Goal: Task Accomplishment & Management: Complete application form

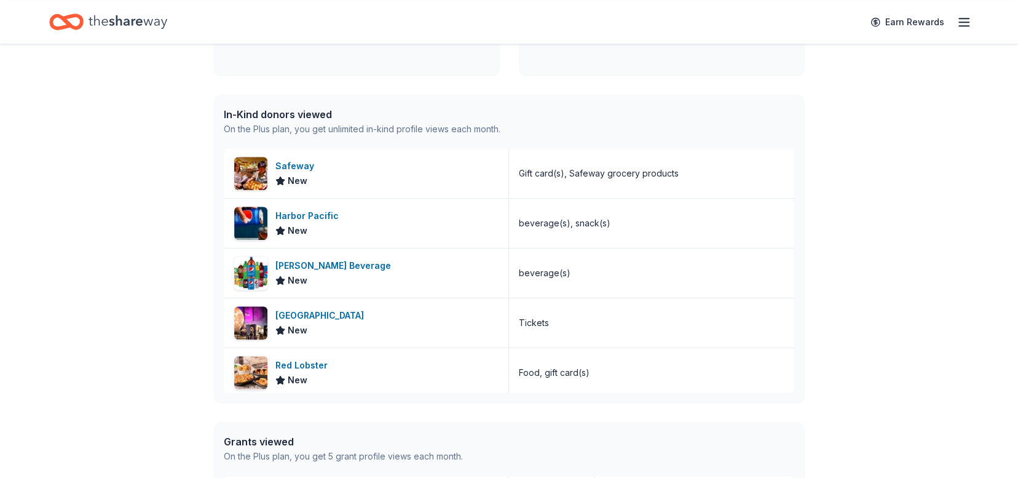
scroll to position [460, 0]
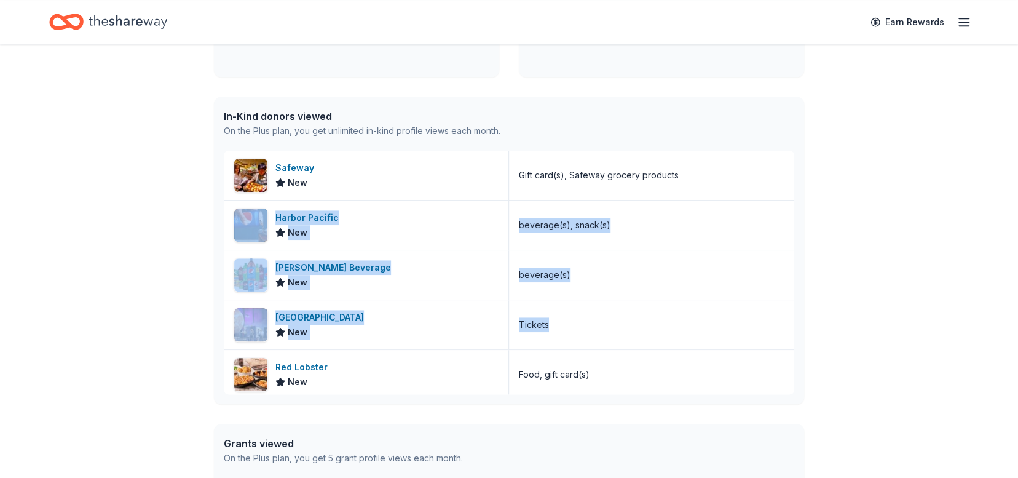
drag, startPoint x: 796, startPoint y: 181, endPoint x: 797, endPoint y: 334, distance: 152.5
click at [799, 342] on div "In-Kind donors viewed On the Plus plan, you get unlimited in-kind profile views…" at bounding box center [509, 250] width 590 height 307
click at [852, 214] on div "Access 3700 + in-kind donors Looking for product donations too? Find companies …" at bounding box center [509, 177] width 1018 height 1186
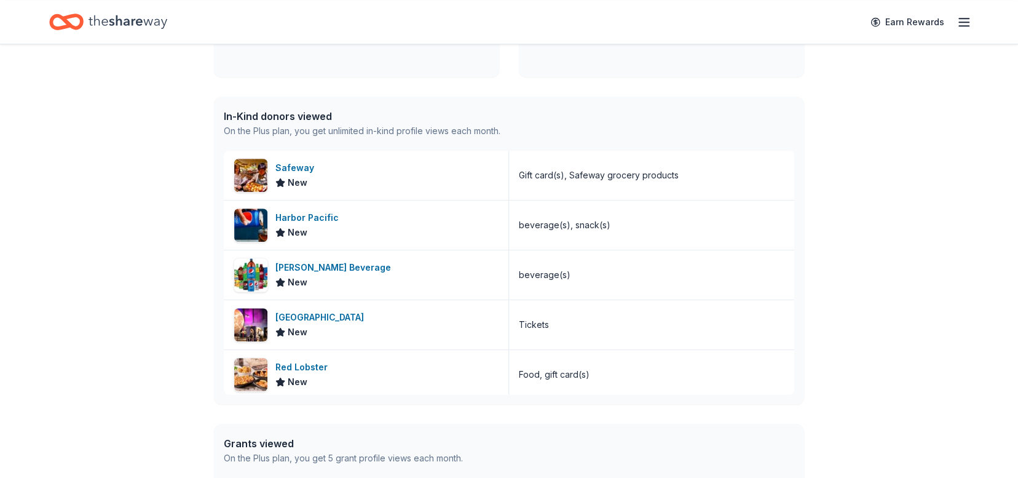
click at [948, 149] on div "Access 3700 + in-kind donors Looking for product donations too? Find companies …" at bounding box center [509, 177] width 1018 height 1186
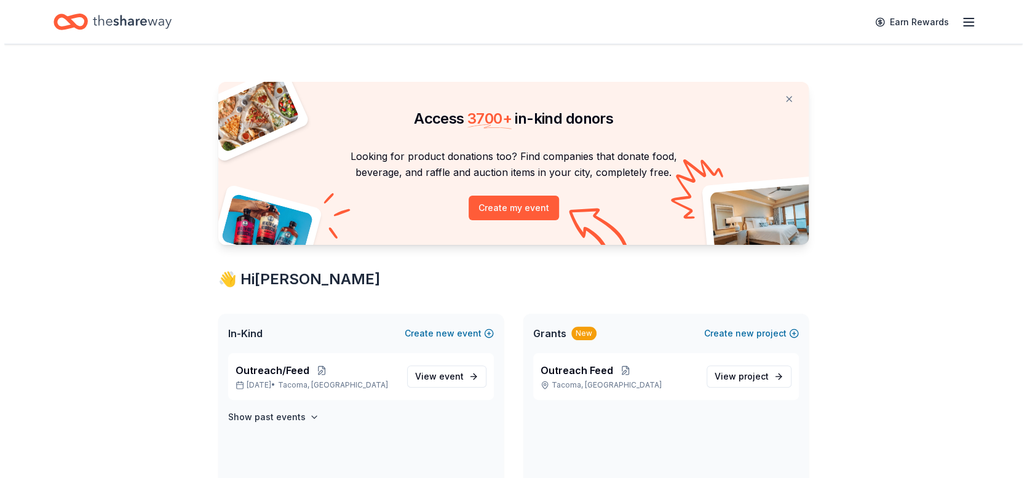
scroll to position [0, 0]
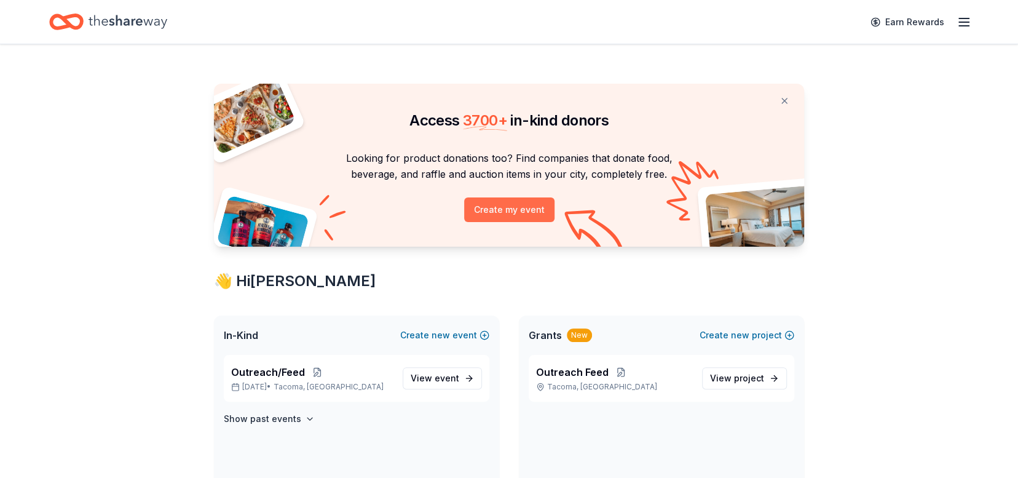
click at [510, 216] on button "Create my event" at bounding box center [509, 209] width 90 height 25
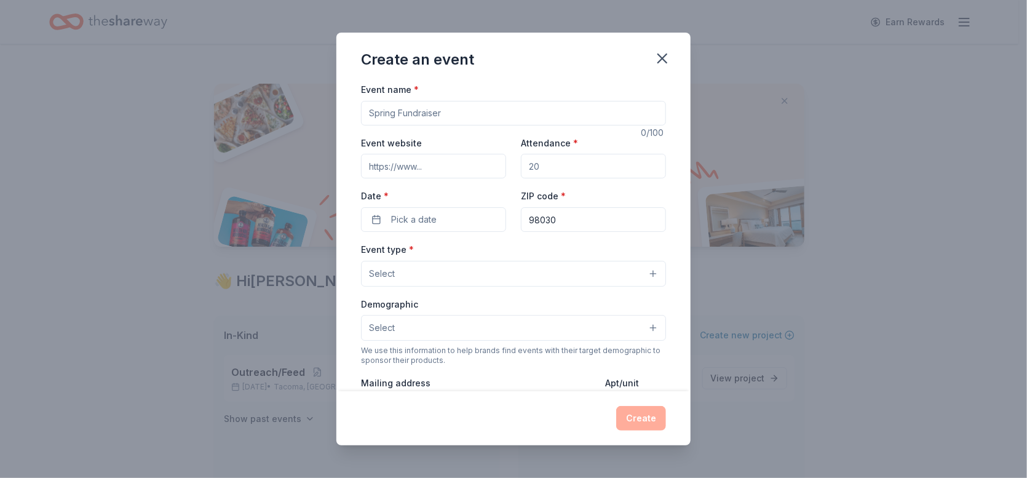
click at [483, 114] on input "Event name *" at bounding box center [513, 113] width 305 height 25
click at [397, 115] on input "Winter Feast" at bounding box center [513, 113] width 305 height 25
type input "Winter Homeless Meal Feast"
click at [452, 171] on input "Event website" at bounding box center [433, 166] width 145 height 25
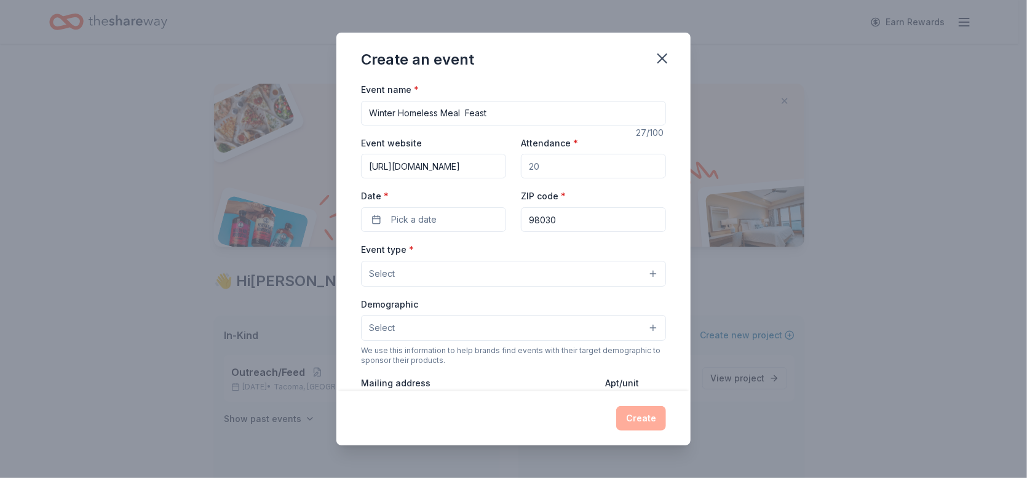
type input "[URL][DOMAIN_NAME]"
click at [556, 169] on input "Attendance *" at bounding box center [593, 166] width 145 height 25
type input "100"
click at [414, 221] on span "Pick a date" at bounding box center [413, 219] width 45 height 15
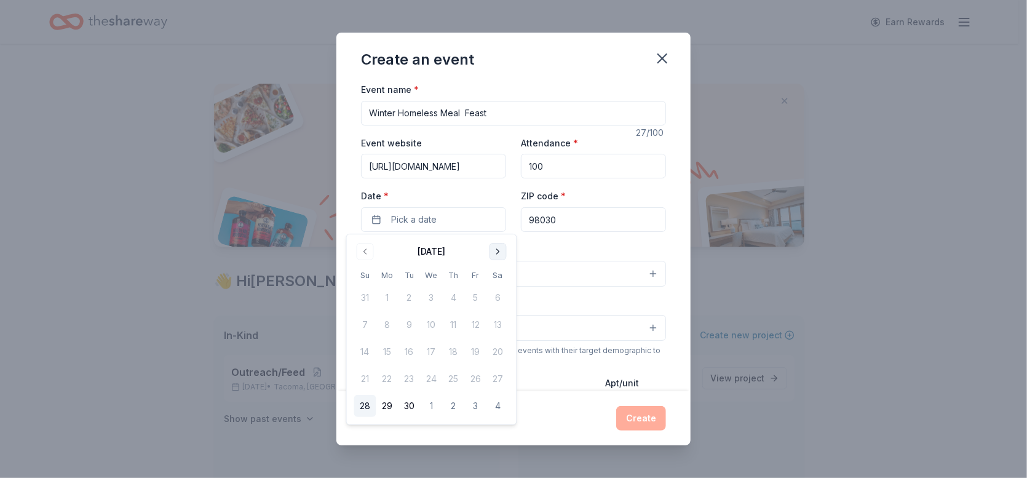
click at [496, 250] on button "Go to next month" at bounding box center [497, 251] width 17 height 17
click at [498, 249] on button "Go to next month" at bounding box center [497, 251] width 17 height 17
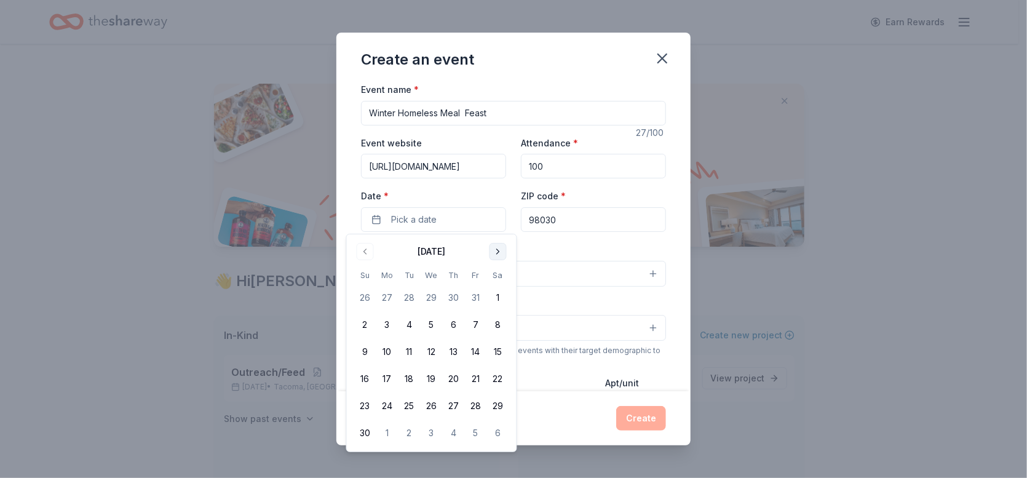
click at [498, 251] on button "Go to next month" at bounding box center [497, 251] width 17 height 17
click at [429, 401] on button "31" at bounding box center [432, 406] width 22 height 22
click at [596, 219] on input "98030" at bounding box center [593, 219] width 145 height 25
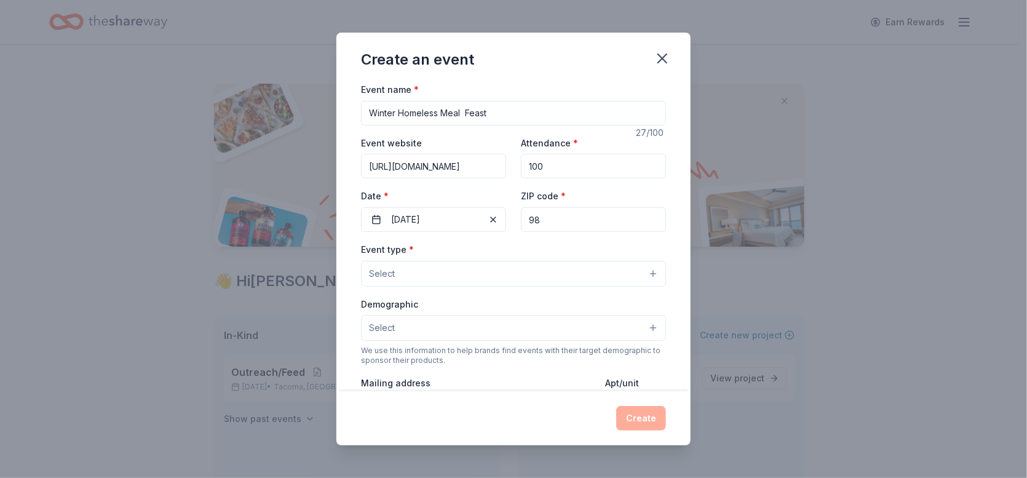
type input "98499"
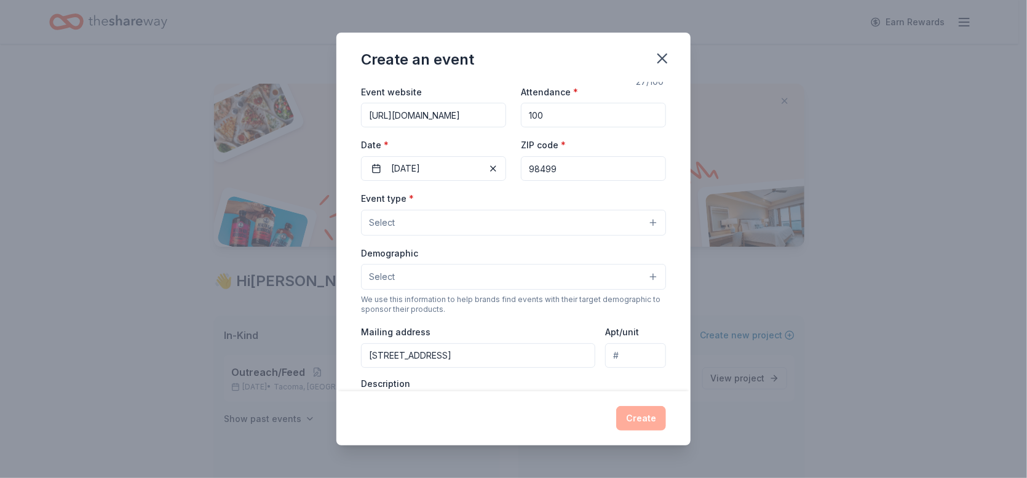
scroll to position [52, 0]
click at [644, 216] on button "Select" at bounding box center [513, 221] width 305 height 26
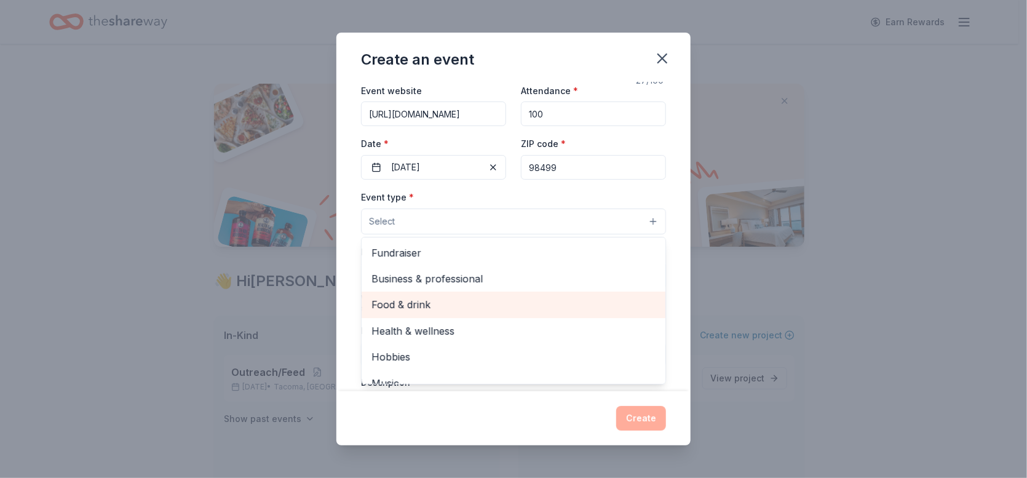
click at [508, 306] on span "Food & drink" at bounding box center [513, 304] width 284 height 16
click at [614, 299] on span "Health & wellness" at bounding box center [513, 306] width 284 height 16
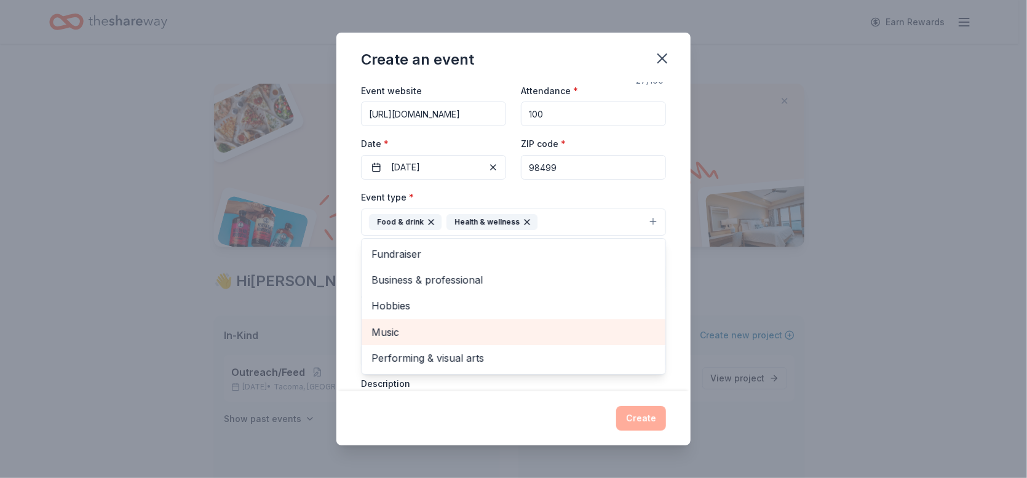
click at [390, 329] on span "Music" at bounding box center [513, 332] width 284 height 16
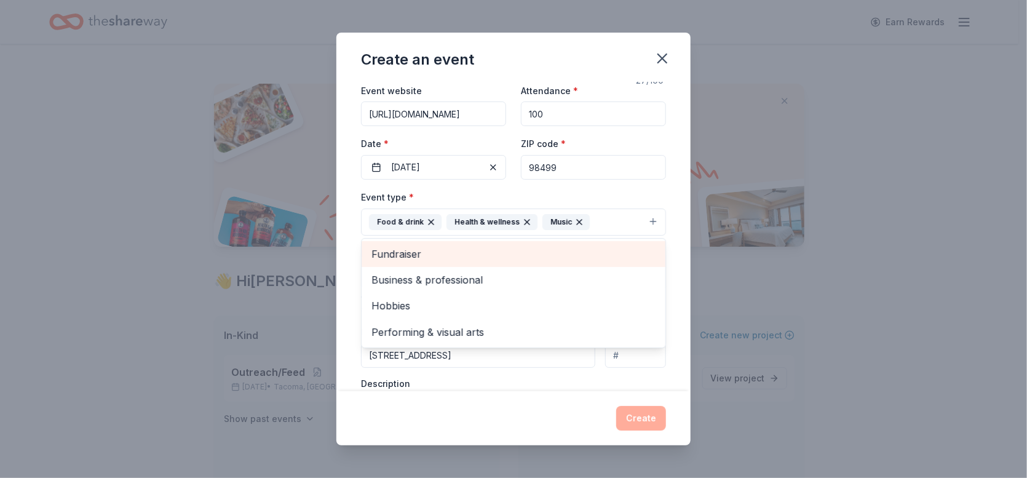
click at [401, 249] on span "Fundraiser" at bounding box center [513, 254] width 284 height 16
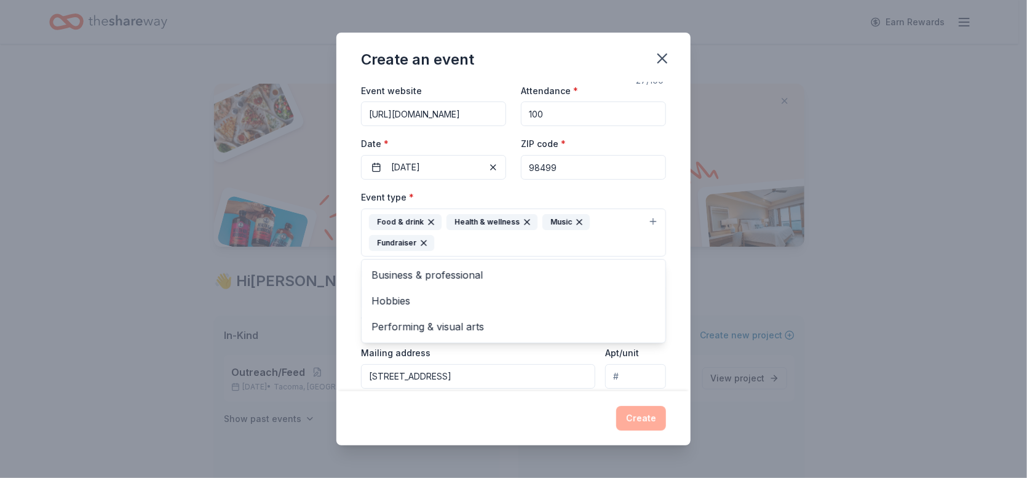
click at [679, 279] on div "Event name * Winter Homeless Meal Feast 27 /100 Event website [URL][DOMAIN_NAME…" at bounding box center [513, 236] width 354 height 309
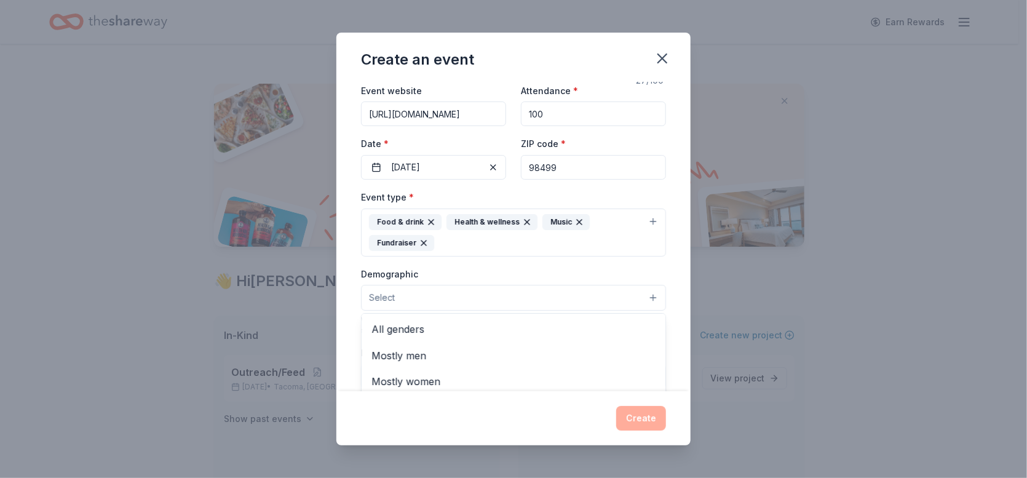
click at [644, 293] on button "Select" at bounding box center [513, 298] width 305 height 26
click at [454, 322] on span "All genders" at bounding box center [513, 329] width 284 height 16
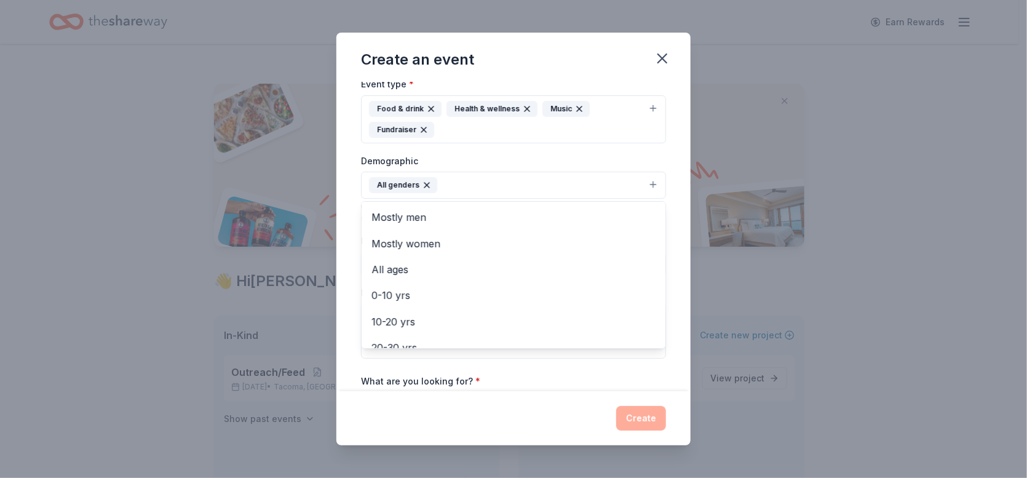
scroll to position [173, 0]
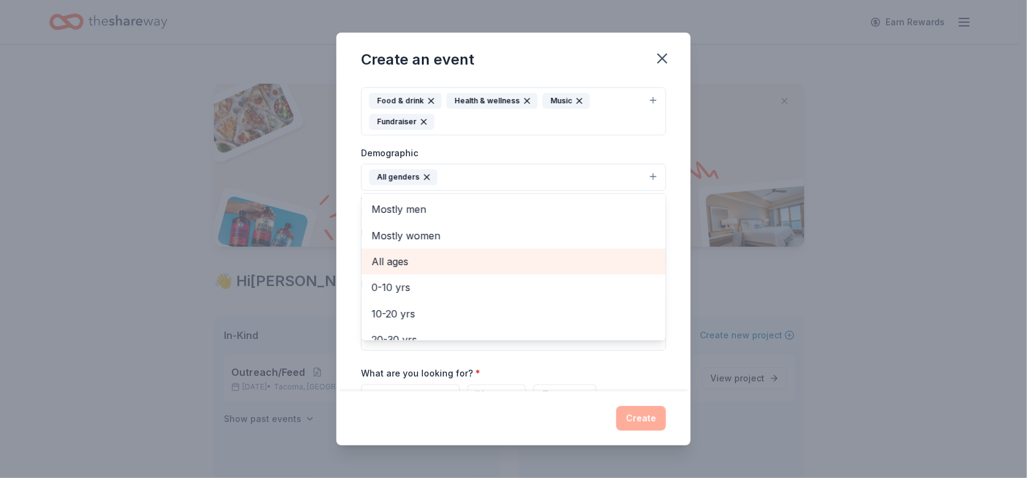
click at [393, 258] on span "All ages" at bounding box center [513, 261] width 284 height 16
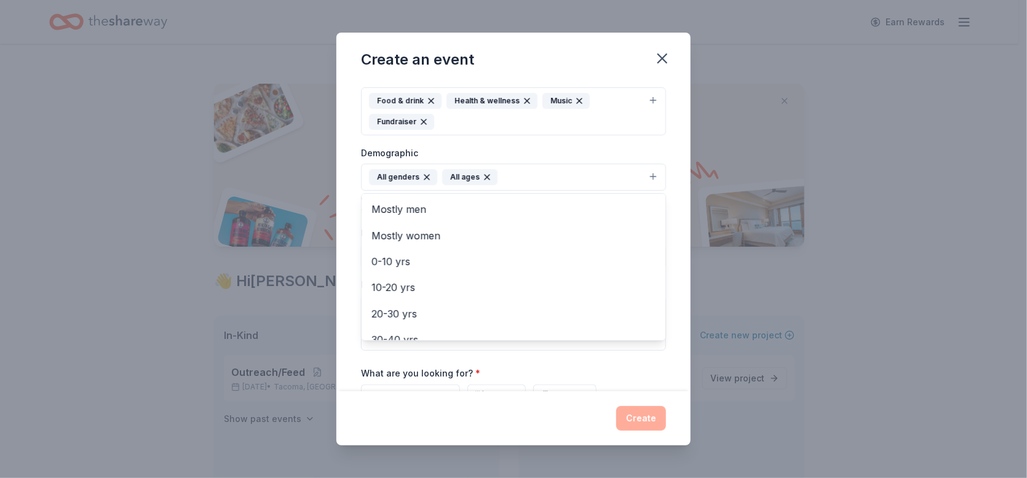
scroll to position [234, 0]
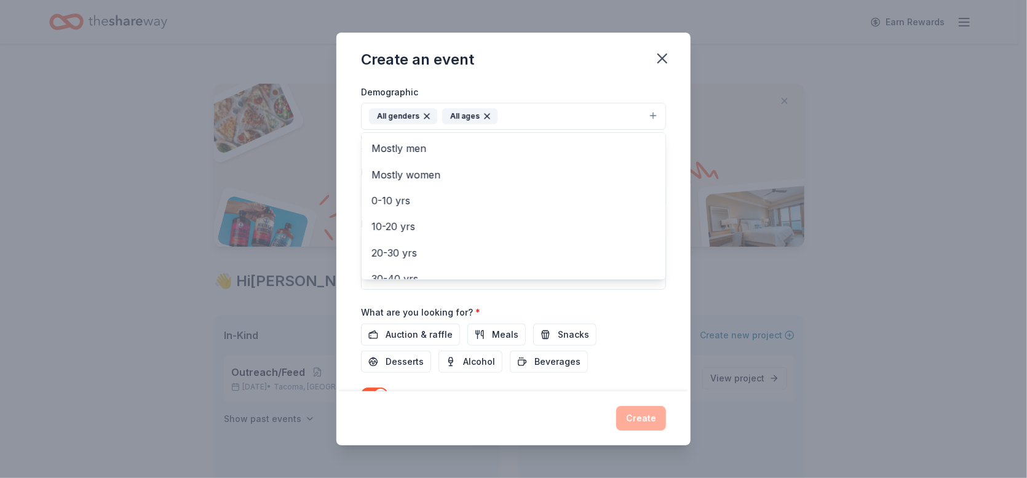
click at [618, 291] on div "Event name * Winter Homeless Meal Feast 27 /100 Event website [URL][DOMAIN_NAME…" at bounding box center [513, 143] width 305 height 591
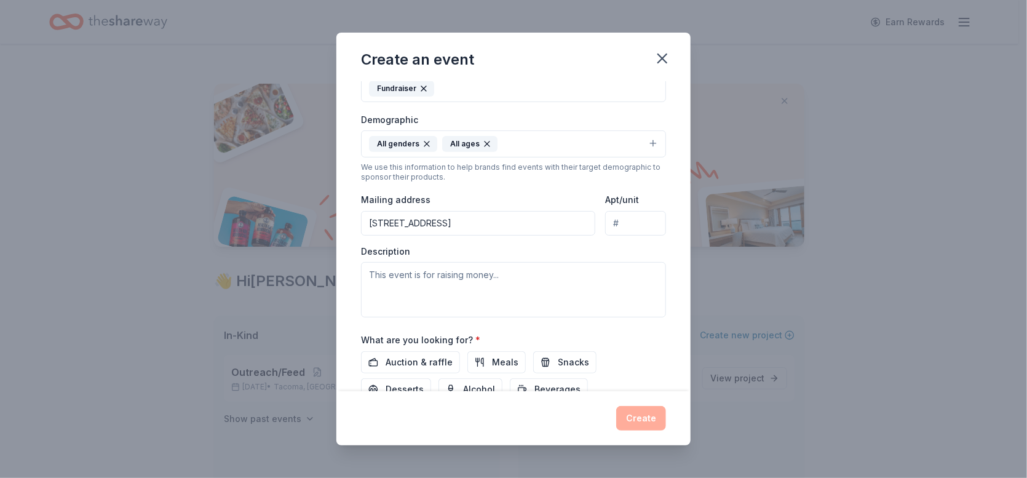
scroll to position [189, 0]
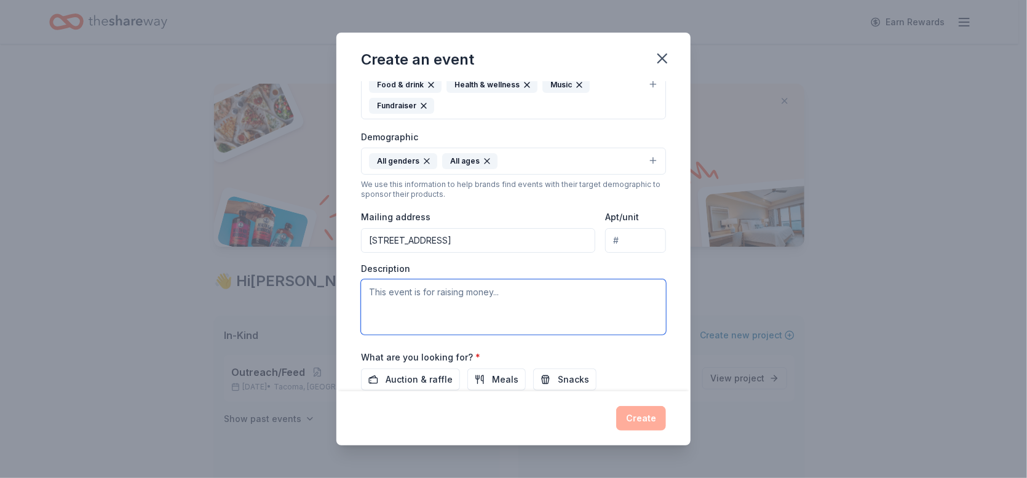
click at [515, 289] on textarea at bounding box center [513, 306] width 305 height 55
type textarea "This event is to bring the community together to share a hot meal."
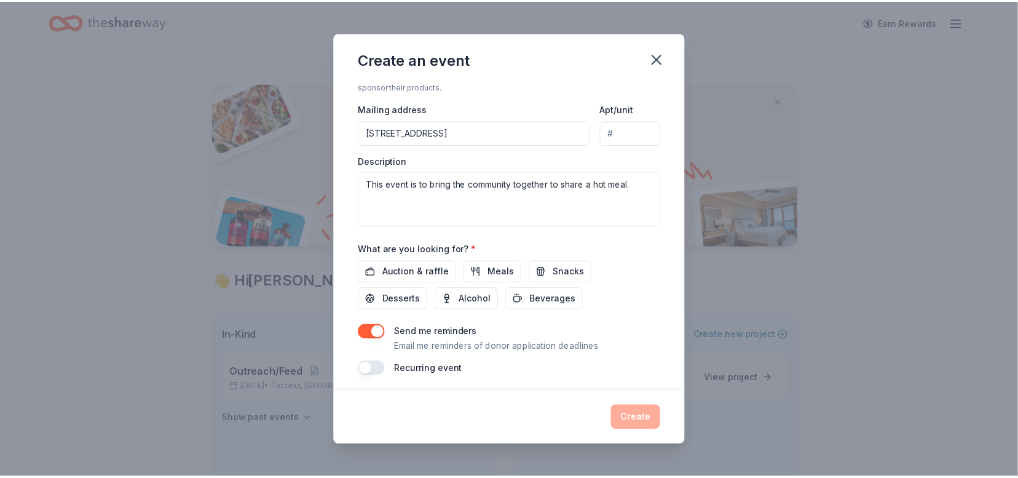
scroll to position [299, 0]
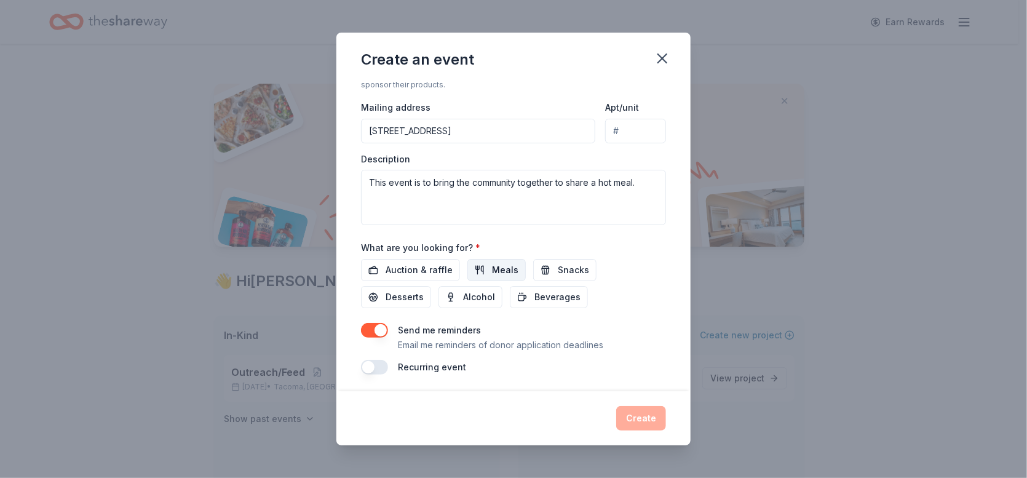
click at [509, 266] on span "Meals" at bounding box center [505, 270] width 26 height 15
click at [558, 269] on span "Snacks" at bounding box center [573, 270] width 31 height 15
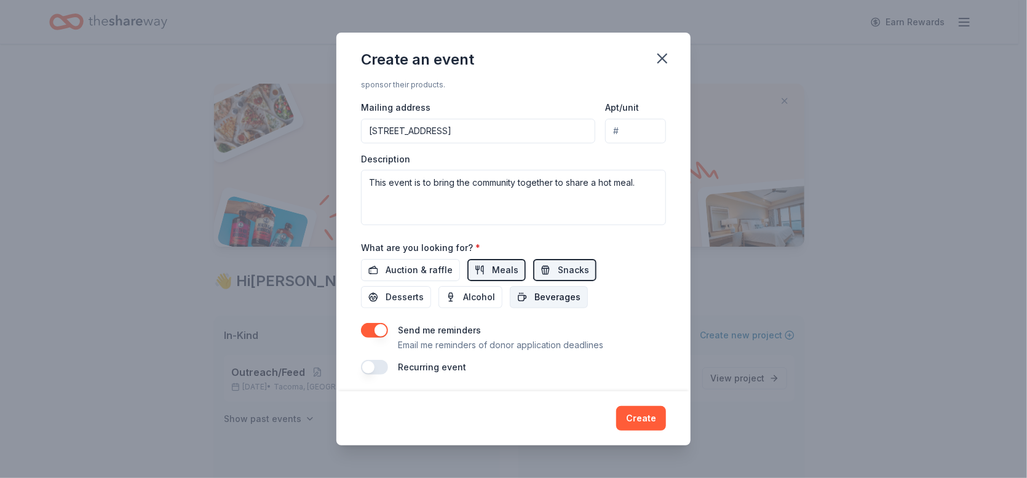
click at [557, 290] on span "Beverages" at bounding box center [557, 297] width 46 height 15
click at [407, 294] on span "Desserts" at bounding box center [404, 297] width 38 height 15
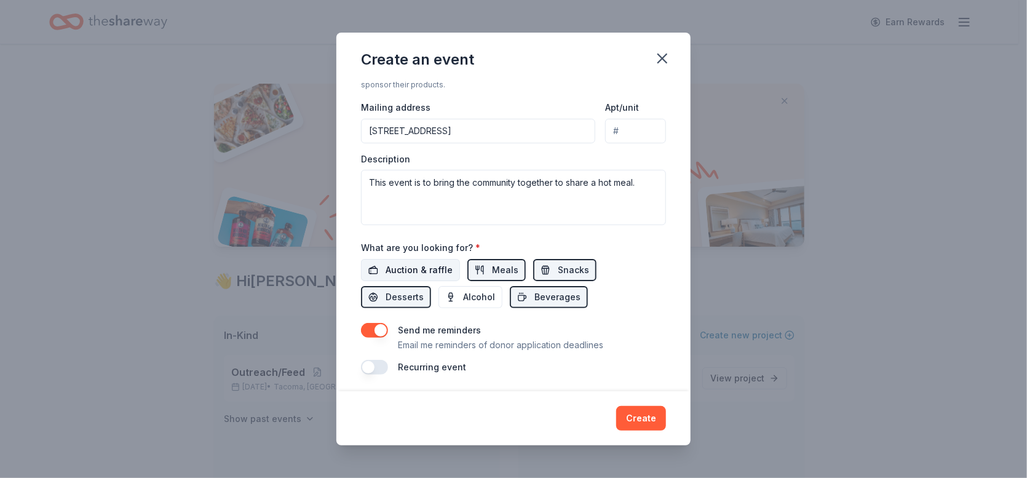
click at [417, 263] on span "Auction & raffle" at bounding box center [418, 270] width 67 height 15
click at [643, 411] on button "Create" at bounding box center [641, 418] width 50 height 25
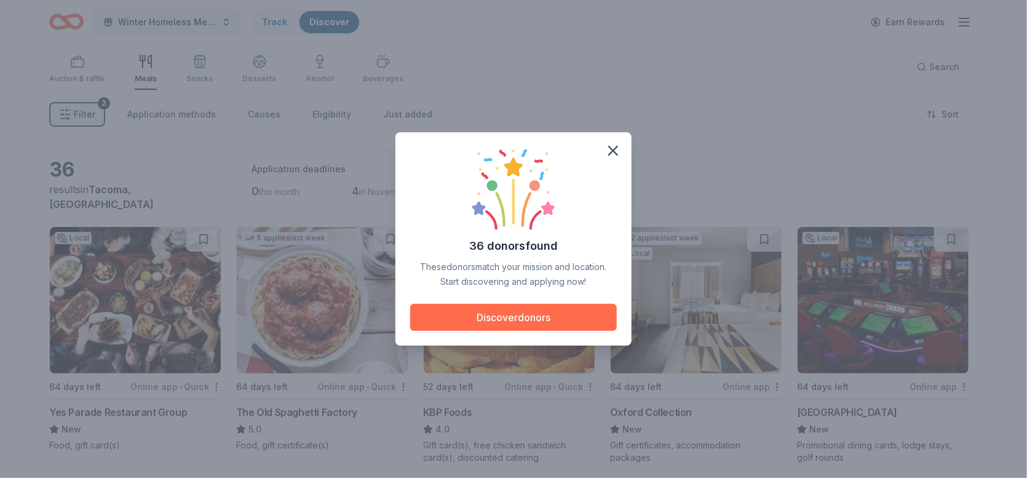
click at [536, 323] on button "Discover donors" at bounding box center [513, 317] width 207 height 27
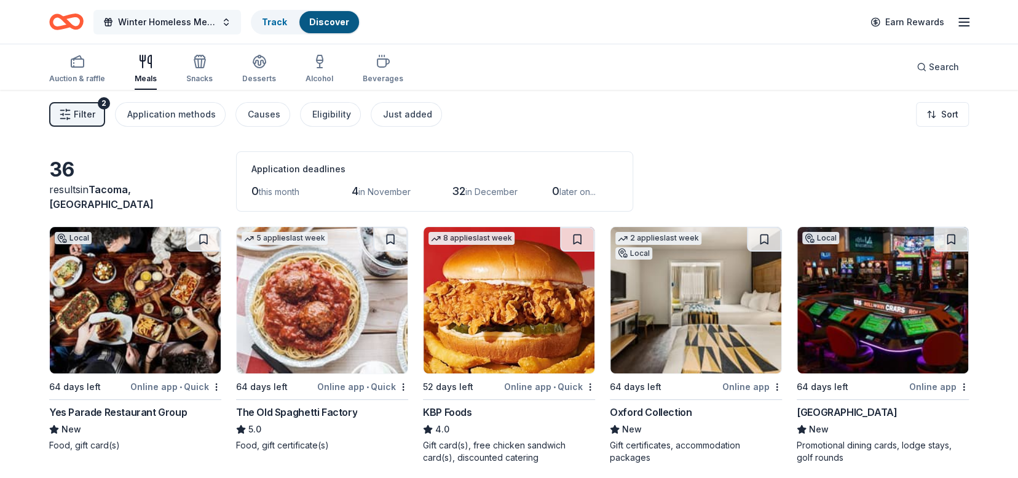
click at [207, 21] on span "Winter Homeless Meal Feast" at bounding box center [167, 22] width 98 height 15
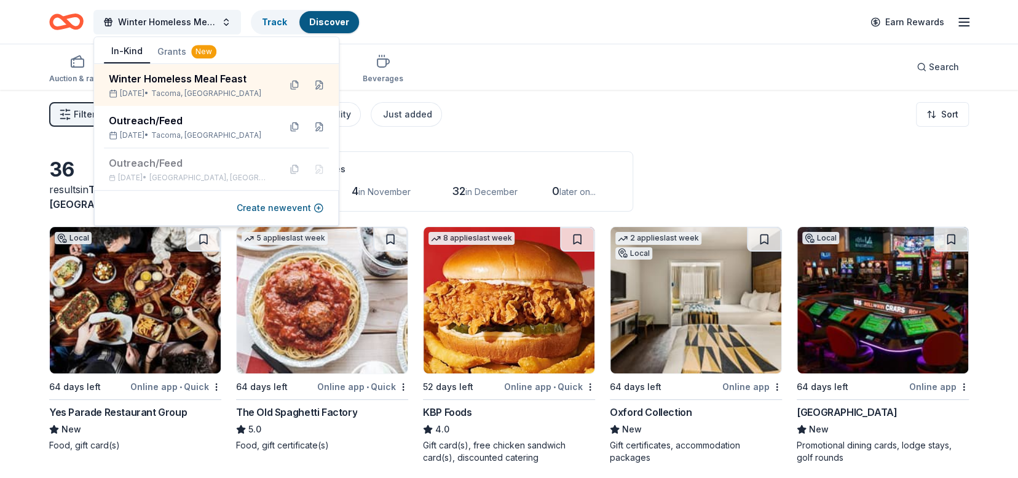
click at [494, 151] on div "Application deadlines 0 this month 4 in November 32 in December 0 later on..." at bounding box center [434, 181] width 397 height 60
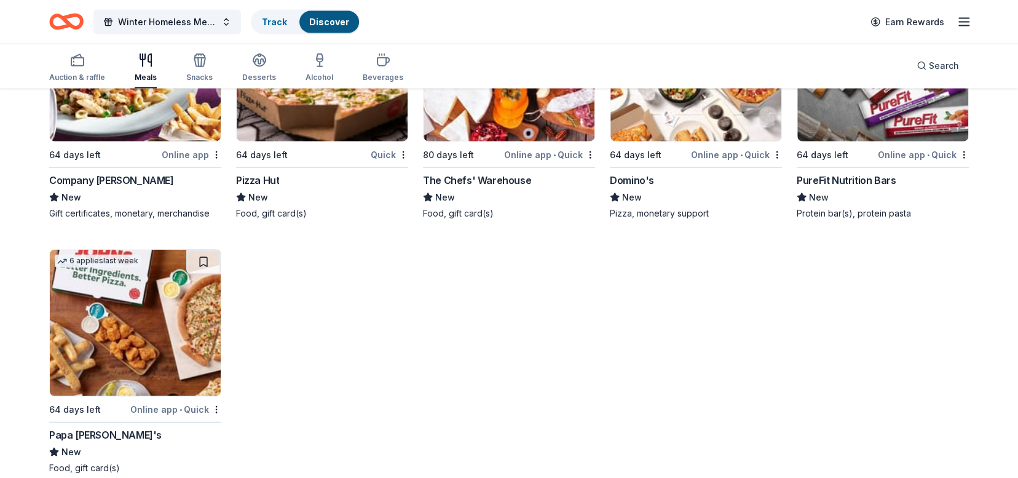
scroll to position [1803, 0]
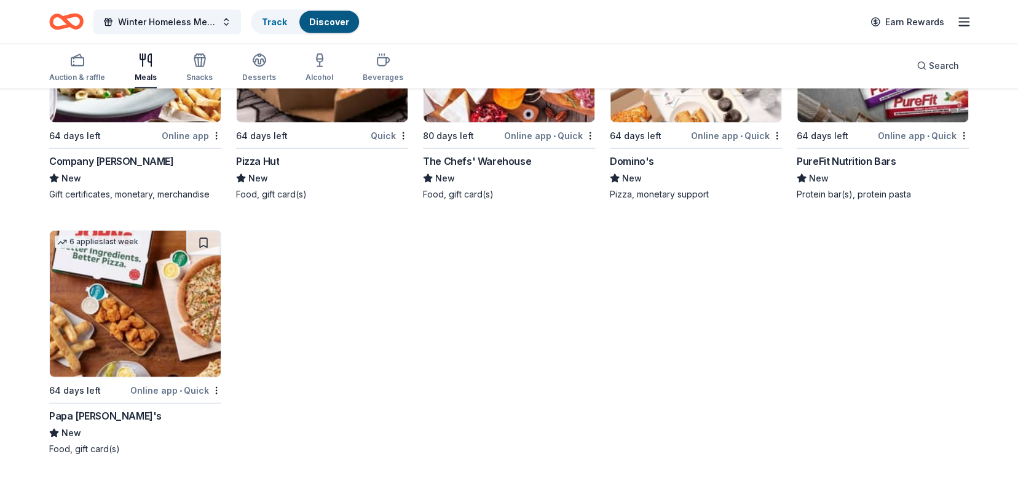
click at [139, 327] on img at bounding box center [135, 304] width 171 height 146
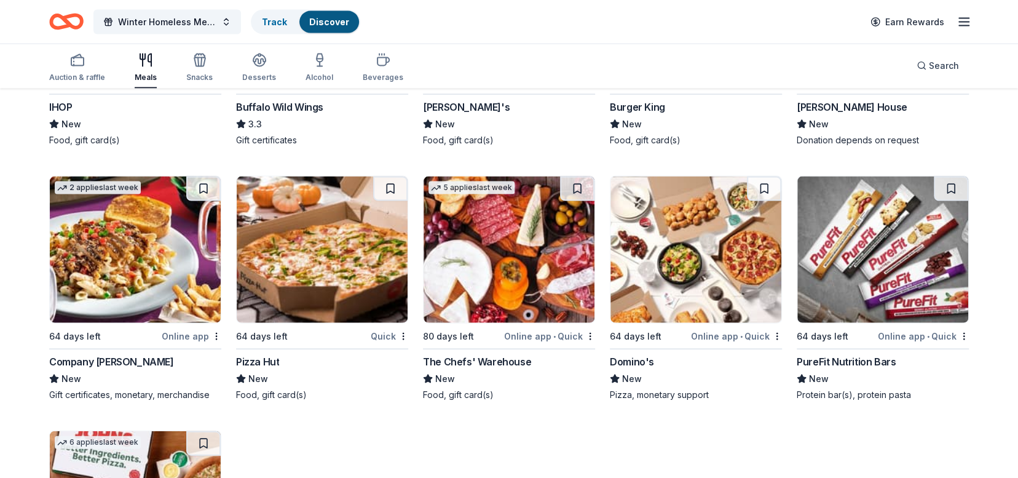
scroll to position [1597, 0]
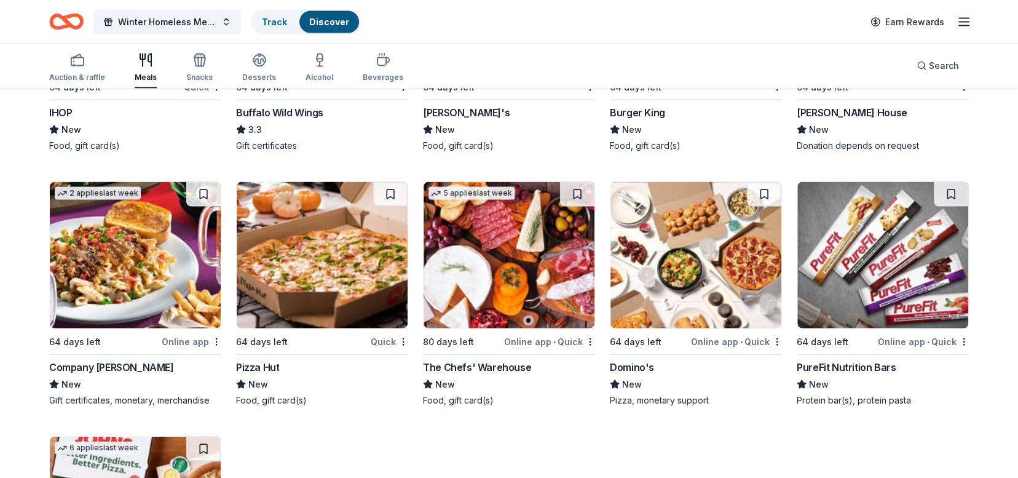
click at [266, 366] on div "Pizza Hut" at bounding box center [257, 367] width 43 height 15
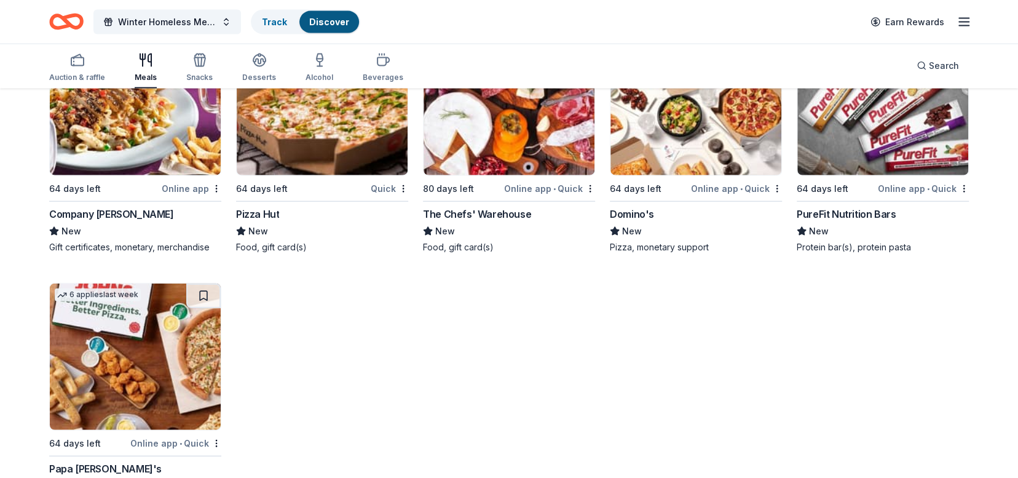
scroll to position [1677, 0]
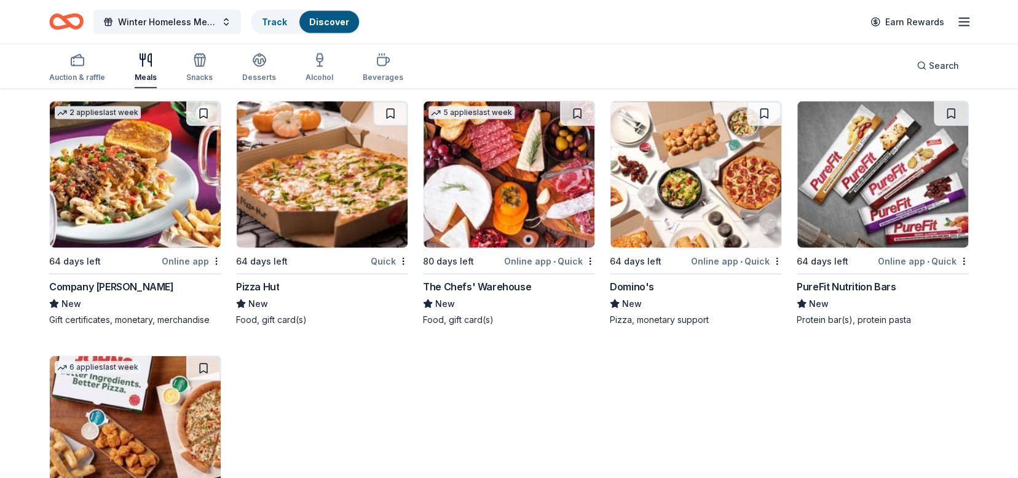
click at [630, 285] on div "Domino's" at bounding box center [632, 286] width 44 height 15
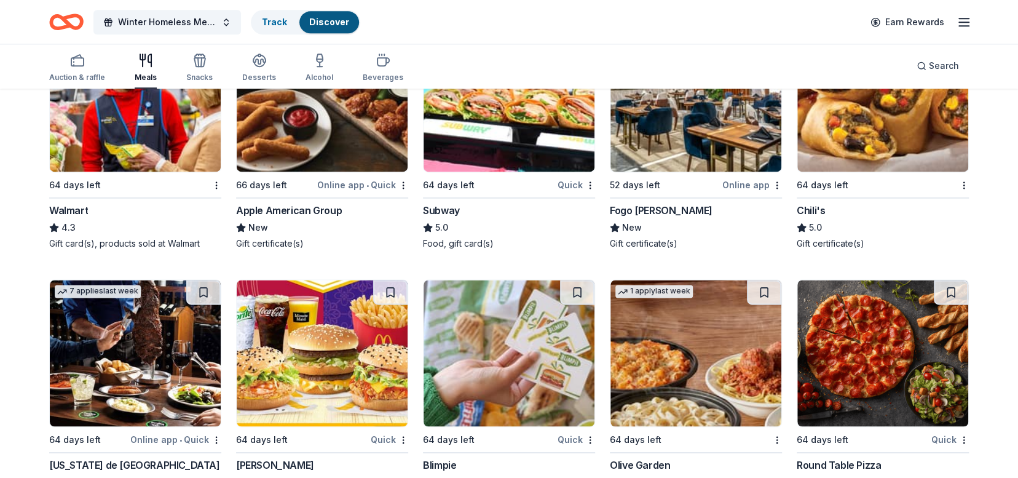
scroll to position [821, 0]
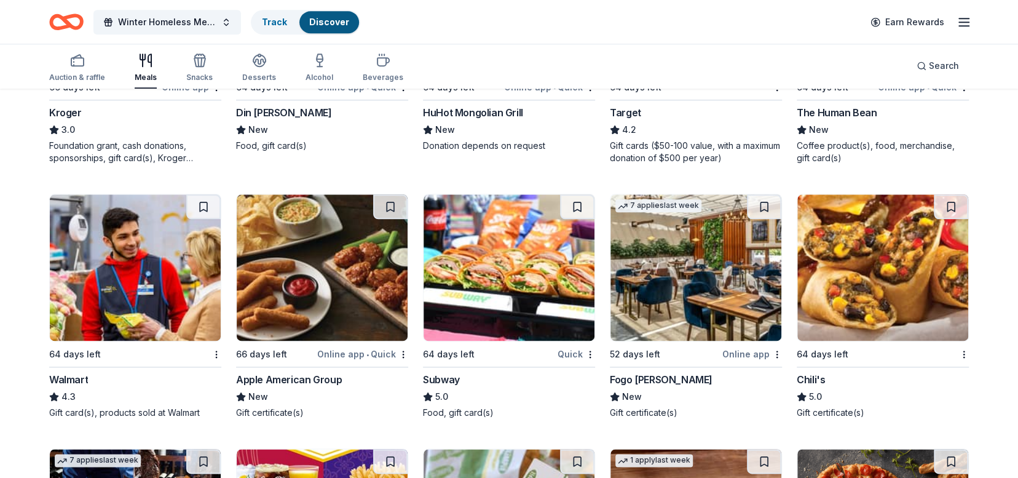
click at [494, 293] on img at bounding box center [509, 267] width 171 height 146
click at [898, 241] on img at bounding box center [882, 267] width 171 height 146
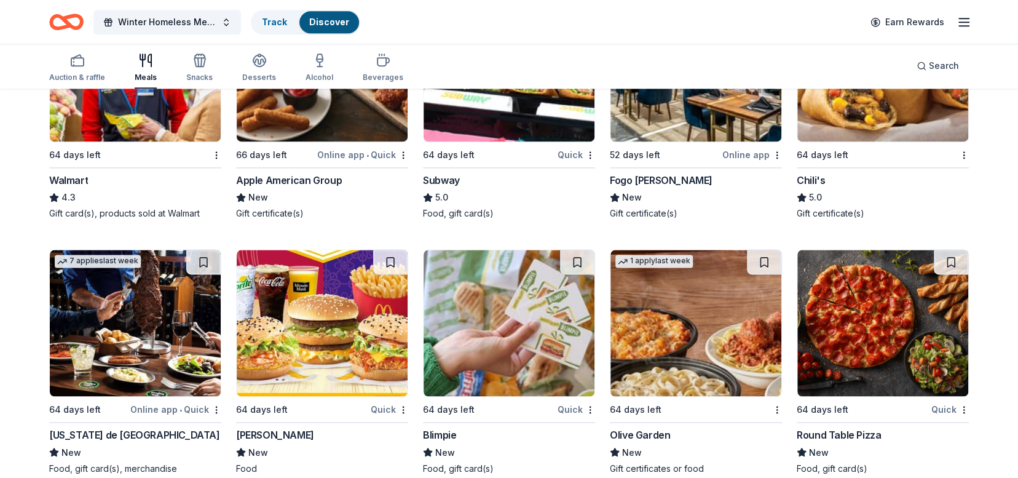
scroll to position [1081, 0]
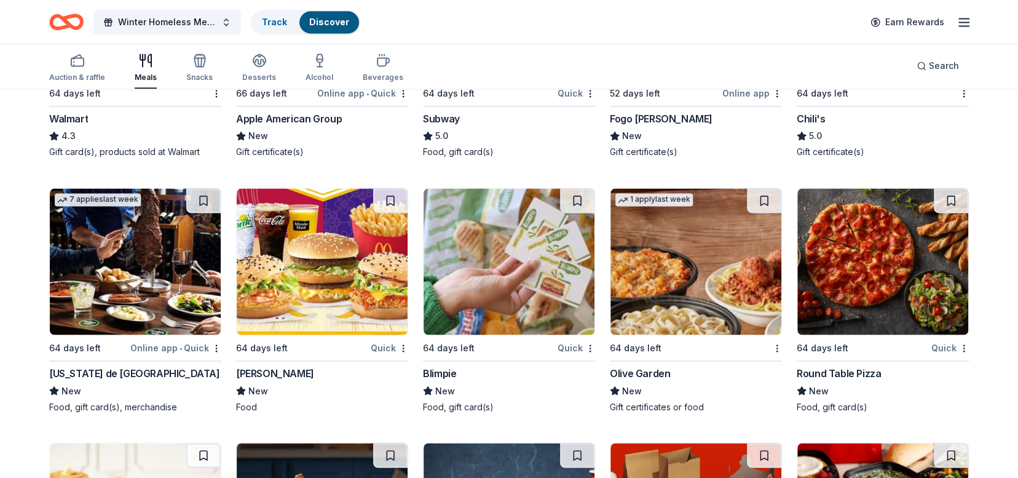
click at [331, 244] on img at bounding box center [322, 261] width 171 height 146
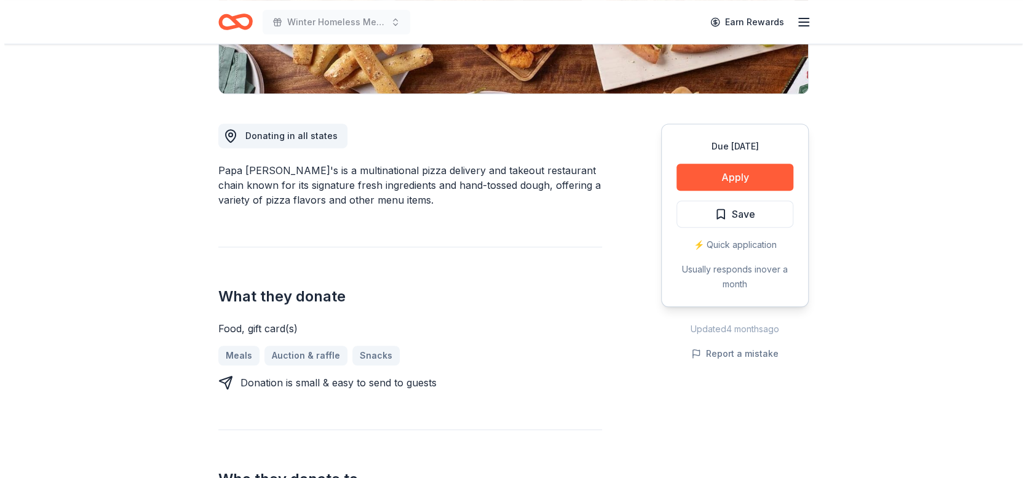
scroll to position [282, 0]
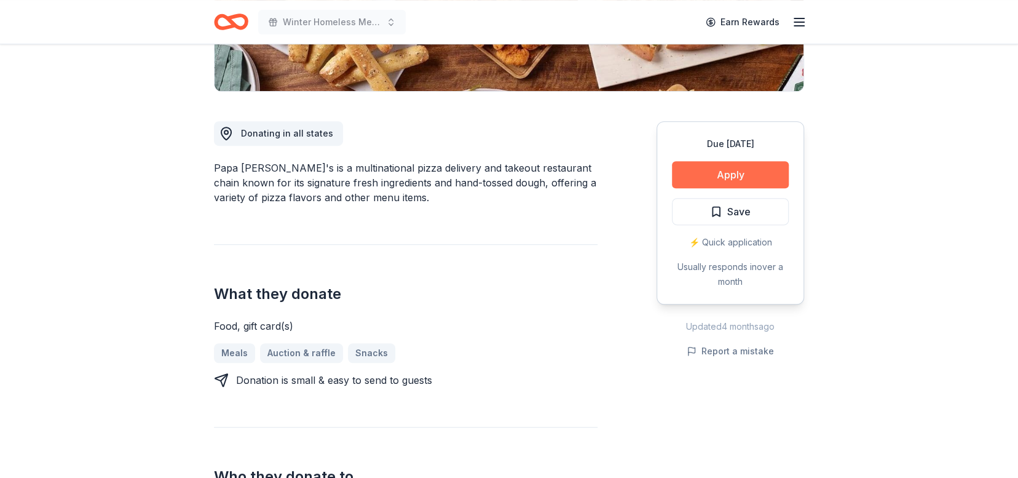
click at [746, 172] on button "Apply" at bounding box center [730, 174] width 117 height 27
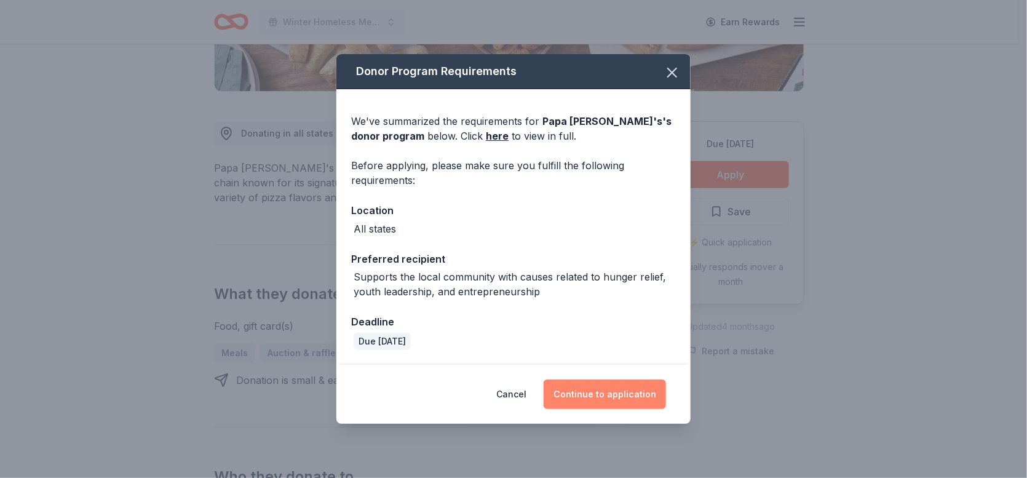
click at [647, 391] on button "Continue to application" at bounding box center [604, 394] width 122 height 30
